Goal: Contribute content: Contribute content

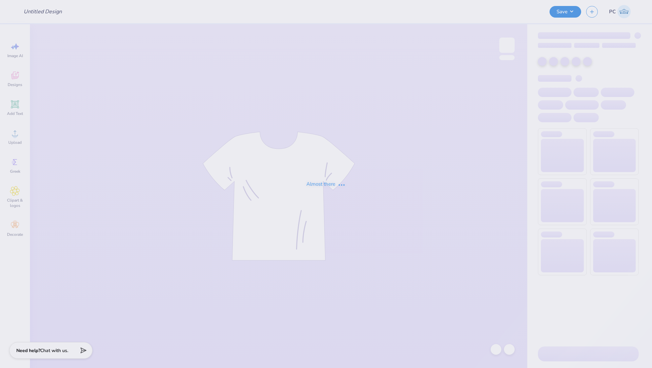
type input "Homecoming Tshirt"
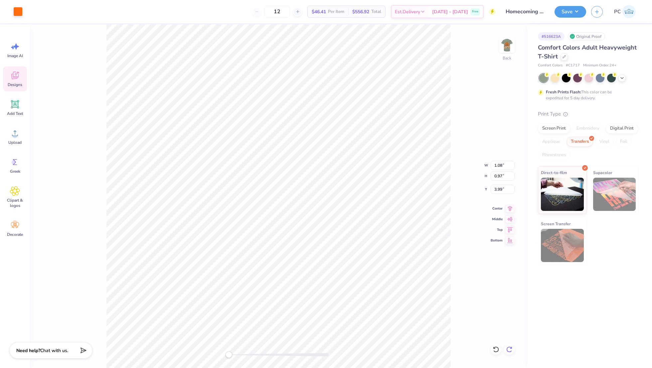
click at [507, 350] on icon at bounding box center [509, 350] width 7 height 7
click at [507, 350] on div "Back W 1.08 1.08 " H 0.97 0.97 " Y 3.99 3.99 " Center Middle Top Bottom" at bounding box center [278, 196] width 497 height 344
click at [493, 352] on icon at bounding box center [496, 350] width 7 height 7
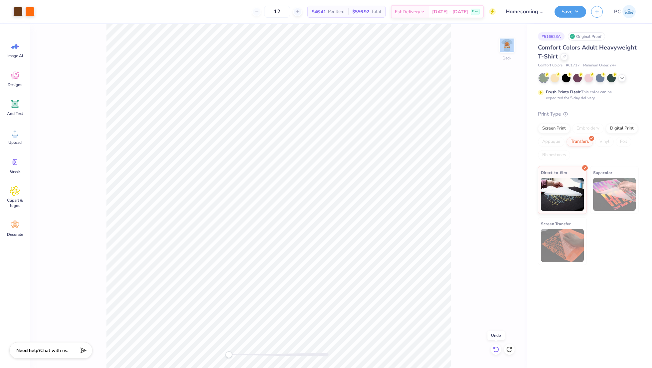
click at [493, 352] on icon at bounding box center [496, 350] width 7 height 7
click at [313, 209] on li "Group" at bounding box center [321, 210] width 52 height 13
click at [511, 209] on icon at bounding box center [510, 208] width 4 height 6
click at [512, 210] on icon at bounding box center [509, 208] width 9 height 8
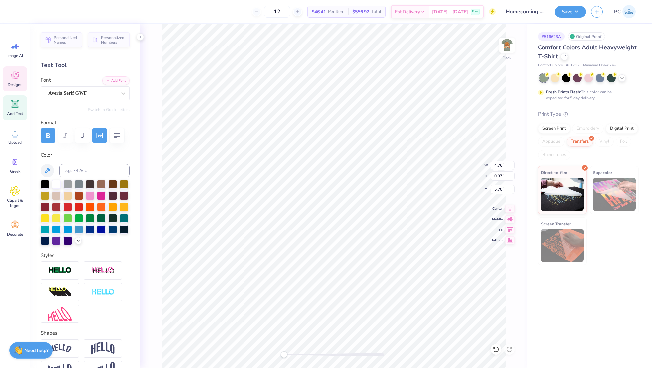
type input "6.03"
type input "0.62"
type input "4.96"
click at [374, 223] on li "Group" at bounding box center [377, 221] width 52 height 13
click at [505, 50] on img at bounding box center [507, 45] width 27 height 27
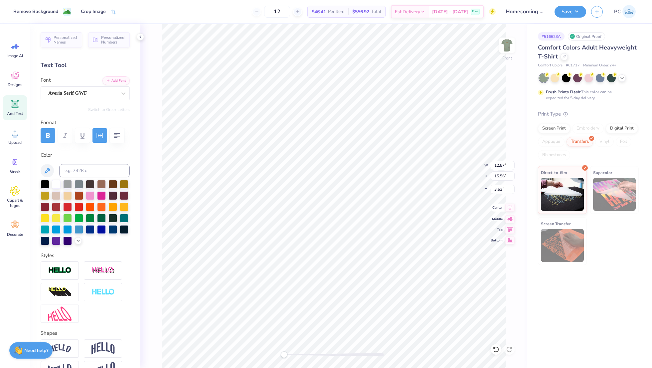
click at [509, 209] on icon at bounding box center [509, 208] width 9 height 8
click at [563, 12] on button "Save" at bounding box center [570, 11] width 32 height 12
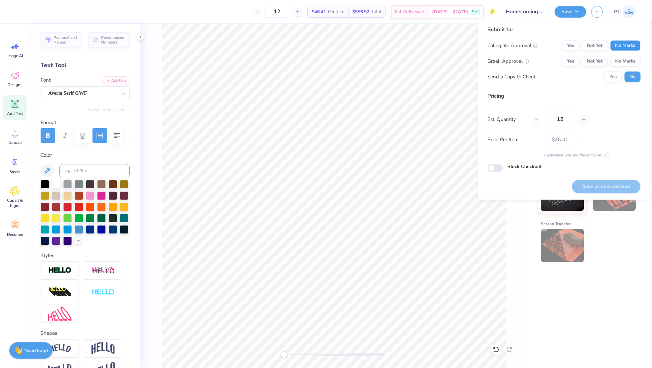
click at [632, 47] on button "No Marks" at bounding box center [625, 45] width 30 height 11
click at [564, 42] on button "Yes" at bounding box center [570, 45] width 17 height 11
click at [573, 58] on button "Yes" at bounding box center [570, 61] width 17 height 11
click at [616, 76] on button "Yes" at bounding box center [612, 77] width 17 height 11
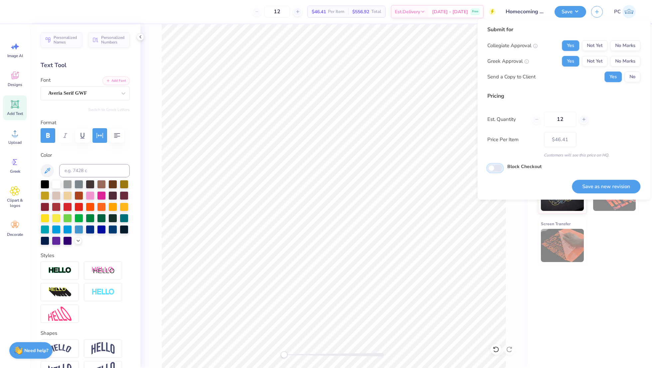
click at [497, 165] on input "Block Checkout" at bounding box center [494, 169] width 15 height 8
checkbox input "true"
click at [611, 184] on button "Save as new revision" at bounding box center [606, 187] width 69 height 14
type input "$46.41"
